Goal: Task Accomplishment & Management: Manage account settings

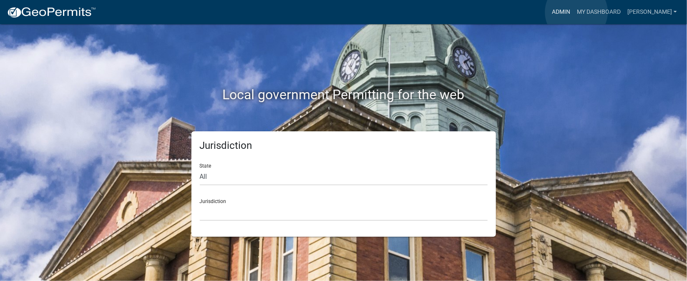
click at [573, 12] on link "Admin" at bounding box center [560, 12] width 25 height 16
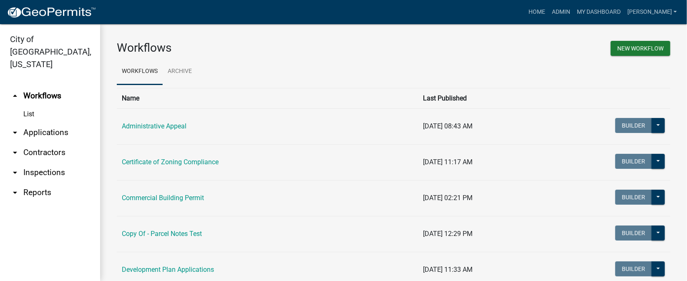
click at [53, 163] on link "arrow_drop_down Inspections" at bounding box center [50, 173] width 100 height 20
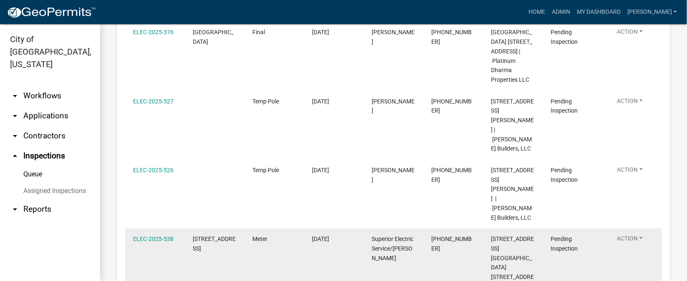
scroll to position [160, 0]
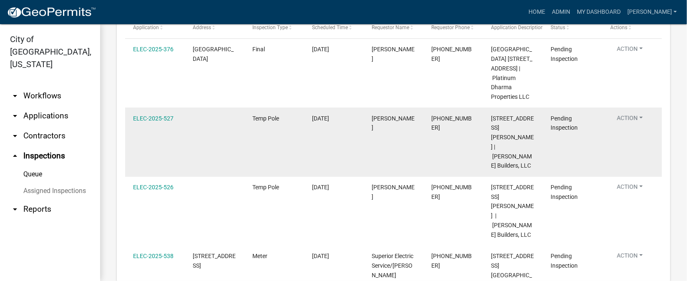
click at [503, 121] on span "[STREET_ADDRESS][PERSON_NAME] | [PERSON_NAME] Builders, LLC" at bounding box center [512, 142] width 43 height 54
click at [155, 119] on link "ELEC-2025-527" at bounding box center [153, 118] width 40 height 7
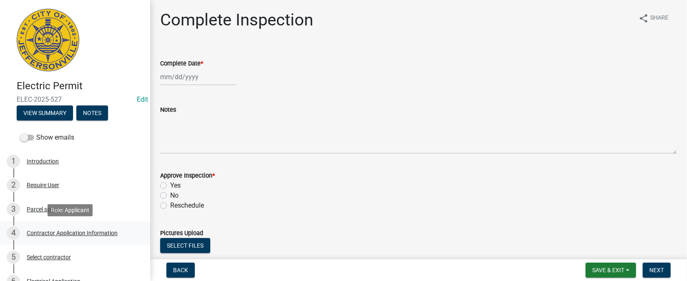
click at [75, 234] on div "Contractor Application Information" at bounding box center [72, 233] width 91 height 6
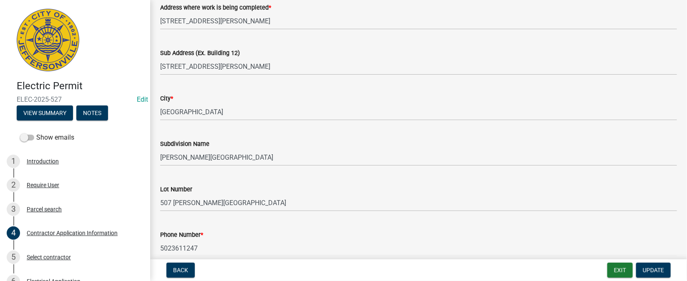
scroll to position [125, 0]
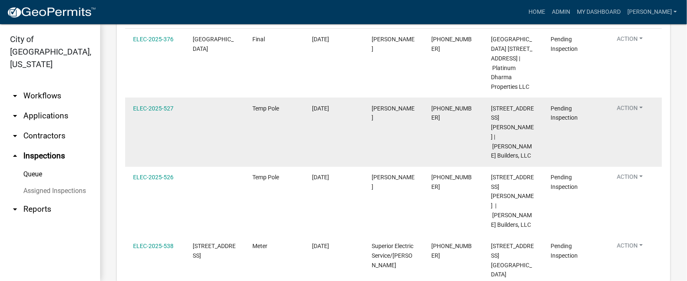
scroll to position [187, 0]
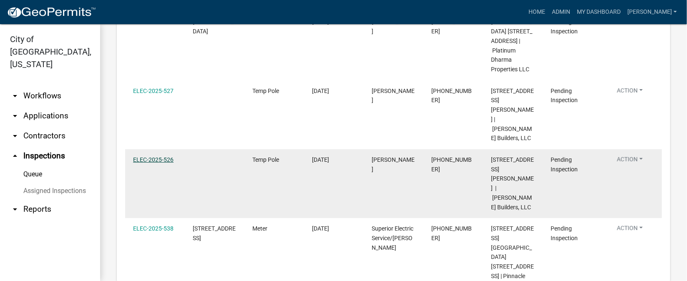
click at [154, 156] on link "ELEC-2025-526" at bounding box center [153, 159] width 40 height 7
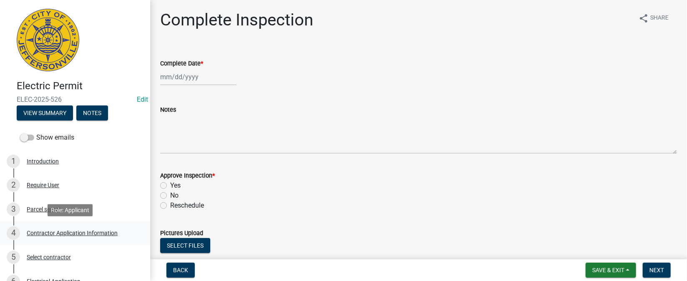
click at [65, 231] on div "Contractor Application Information" at bounding box center [72, 233] width 91 height 6
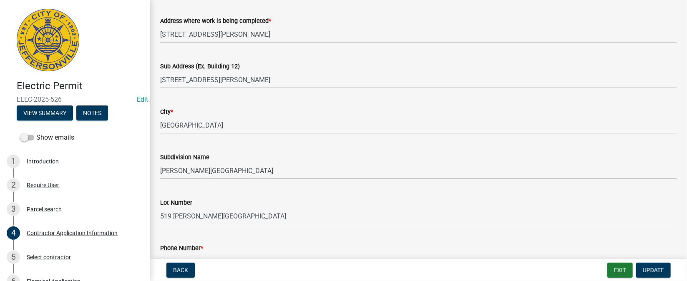
scroll to position [125, 0]
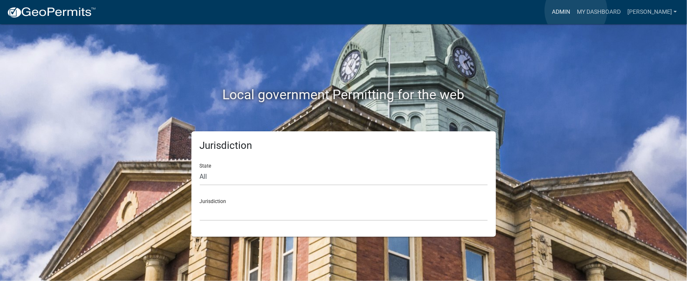
click at [573, 10] on link "Admin" at bounding box center [560, 12] width 25 height 16
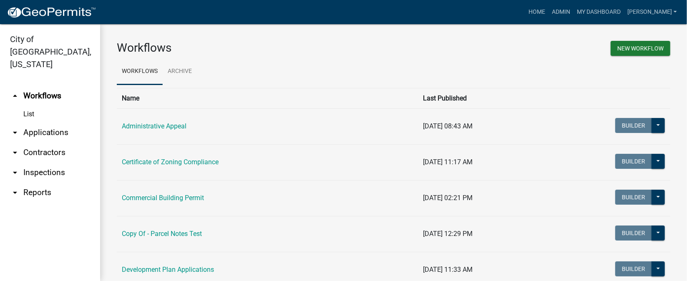
click at [30, 163] on link "arrow_drop_down Inspections" at bounding box center [50, 173] width 100 height 20
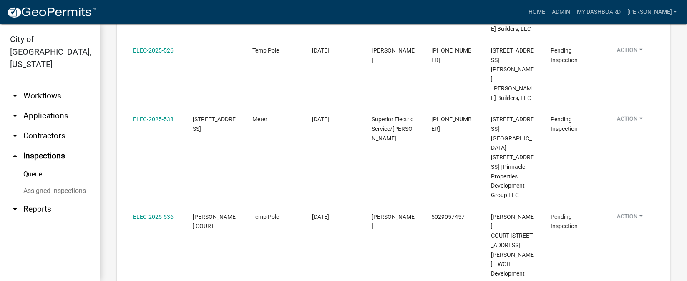
scroll to position [312, 0]
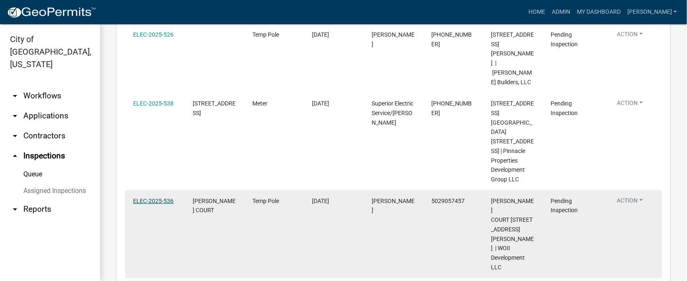
click at [146, 199] on link "ELEC-2025-536" at bounding box center [153, 201] width 40 height 7
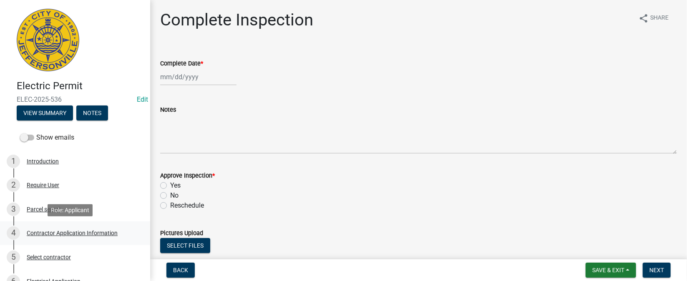
click at [83, 234] on div "Contractor Application Information" at bounding box center [72, 233] width 91 height 6
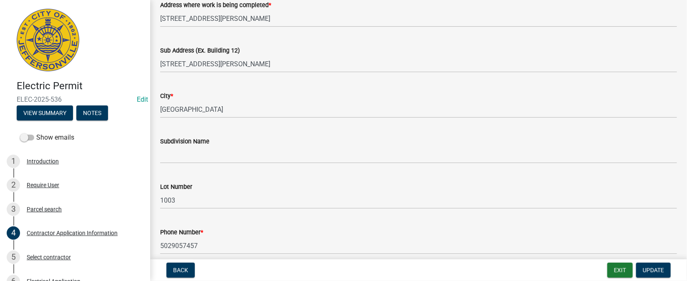
scroll to position [125, 0]
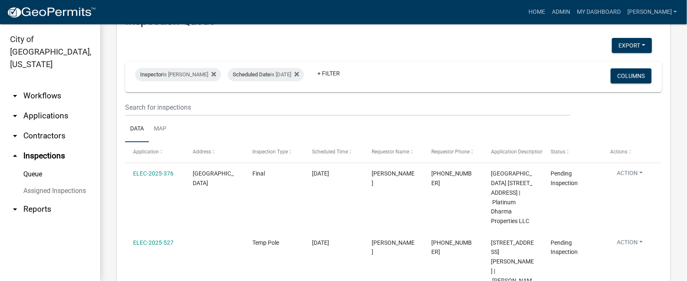
scroll to position [35, 0]
